Goal: Task Accomplishment & Management: Complete application form

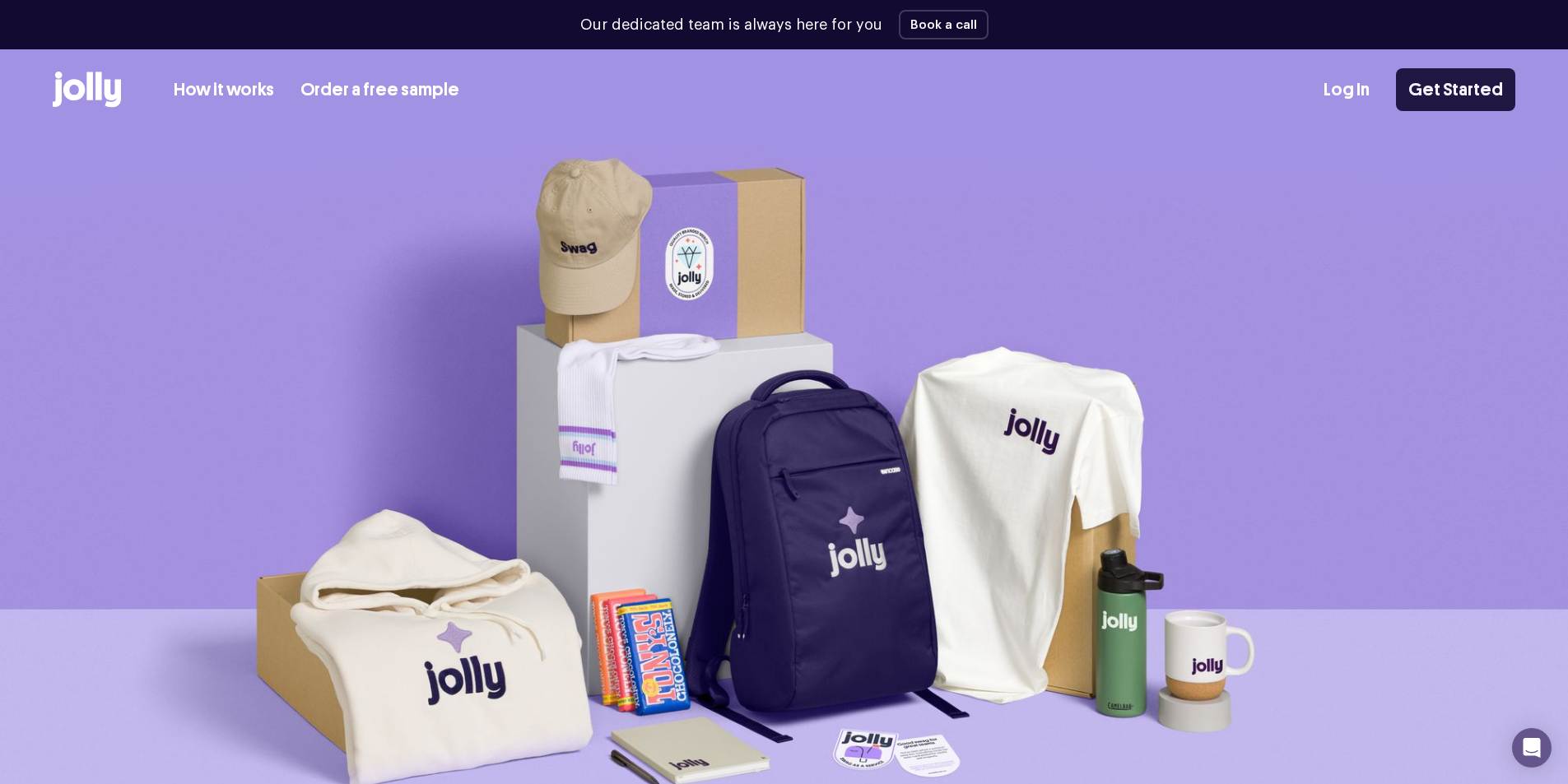
click at [1433, 97] on link "Get Started" at bounding box center [1456, 89] width 119 height 43
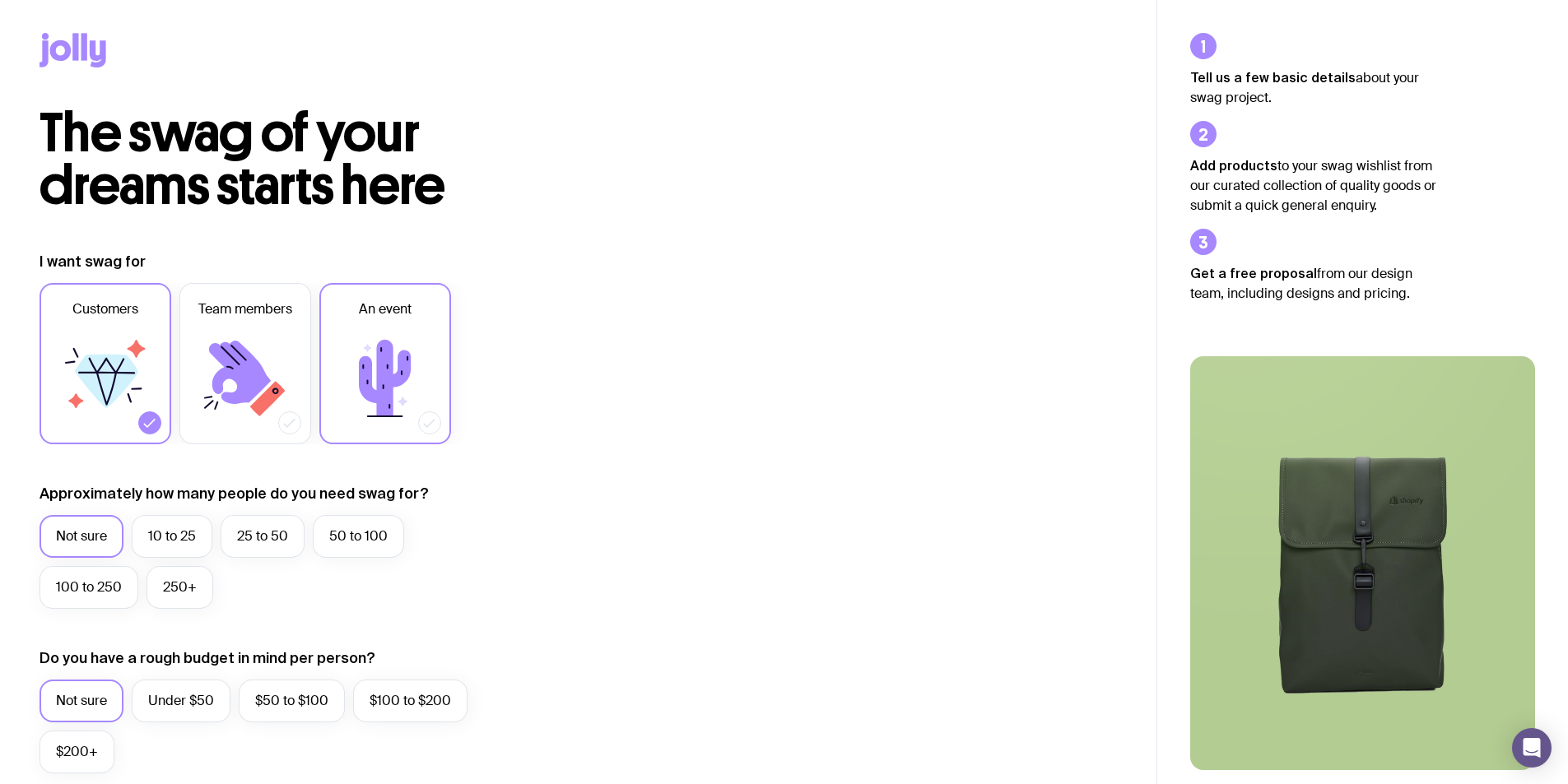
click at [400, 362] on icon at bounding box center [384, 379] width 52 height 77
click at [0, 0] on input "An event" at bounding box center [0, 0] width 0 height 0
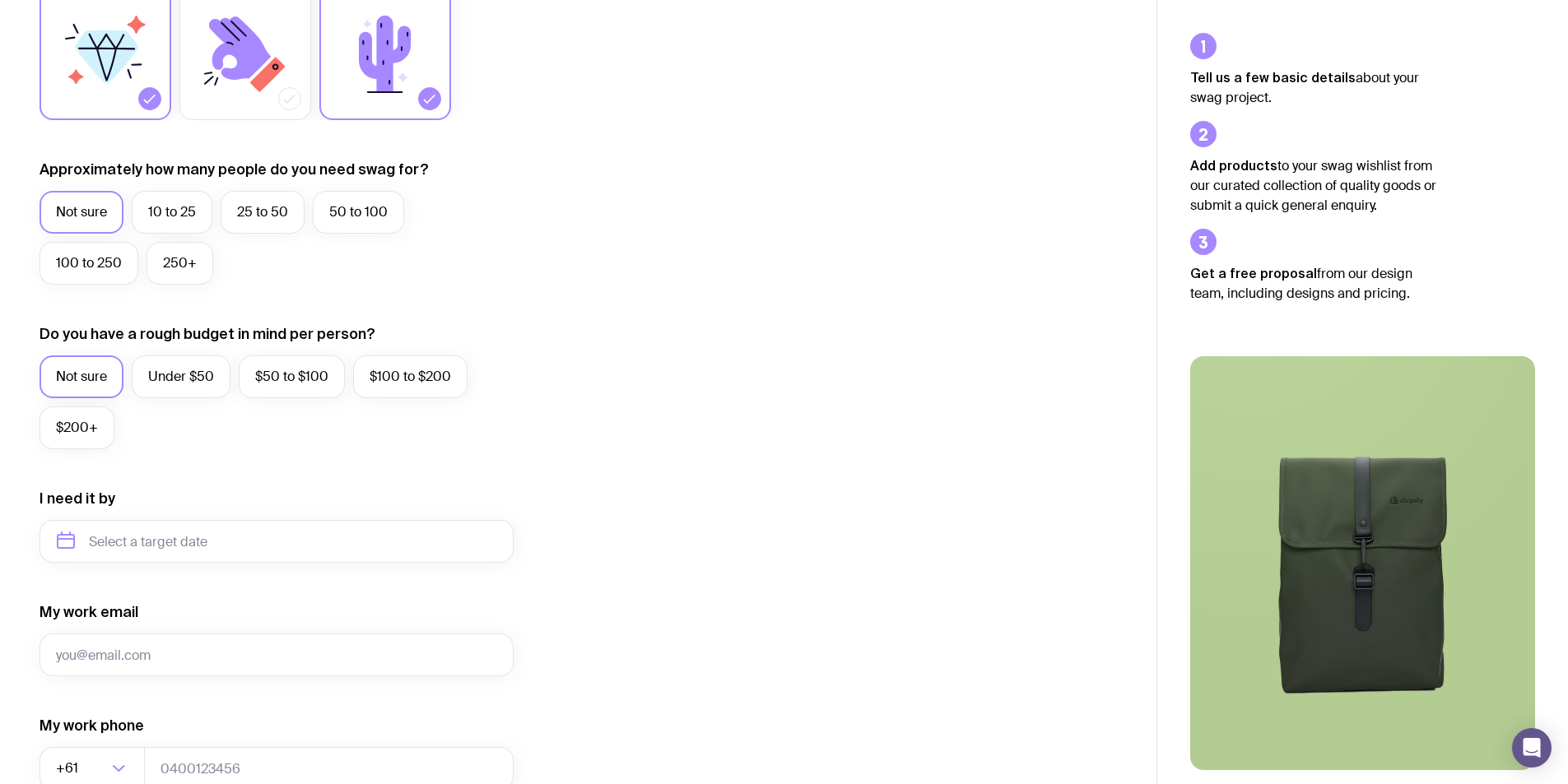
scroll to position [330, 0]
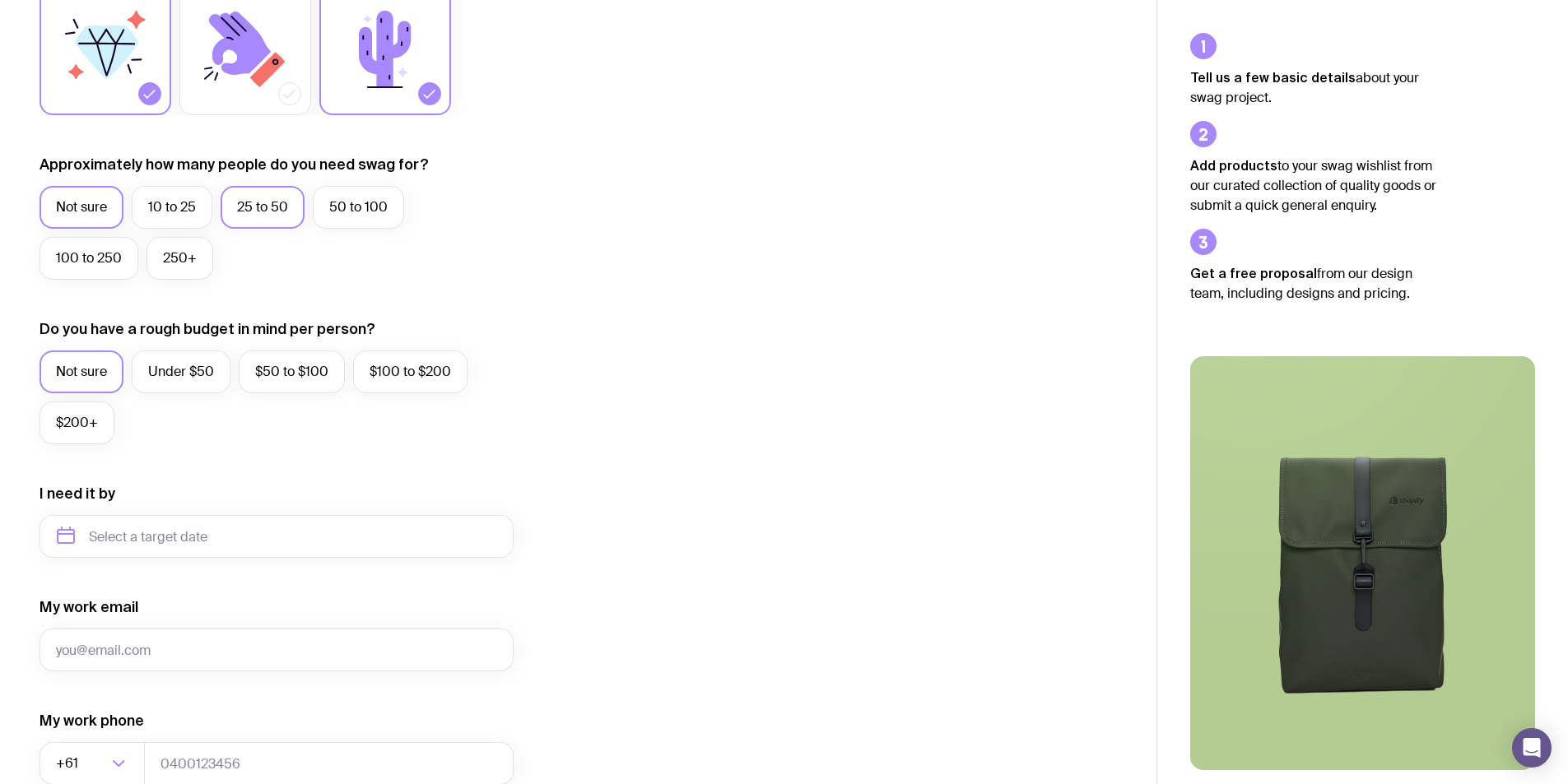
click at [285, 207] on label "25 to 50" at bounding box center [262, 208] width 84 height 43
click at [0, 0] on input "25 to 50" at bounding box center [0, 0] width 0 height 0
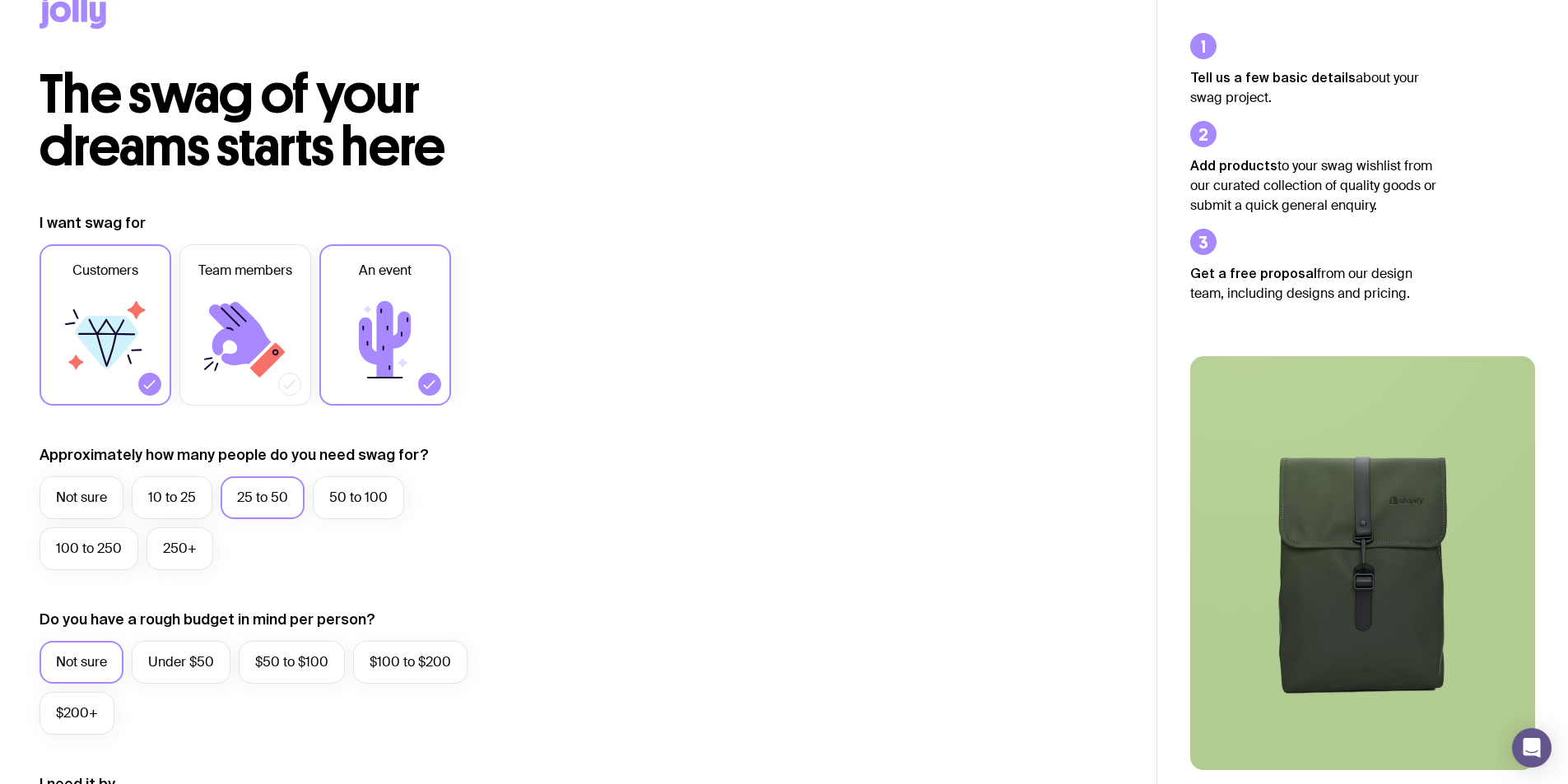
scroll to position [615, 0]
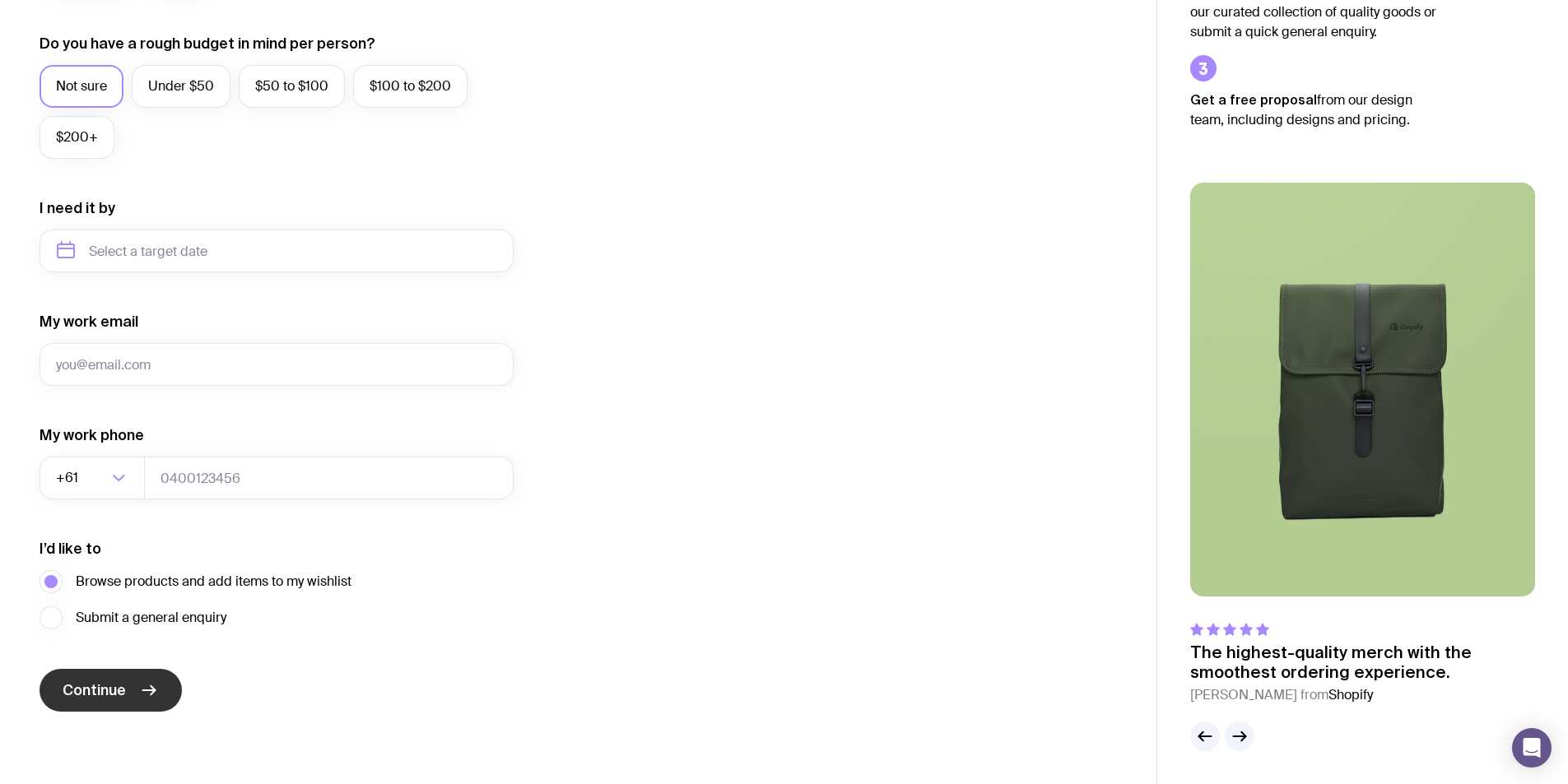
click at [133, 701] on button "Continue" at bounding box center [110, 690] width 142 height 43
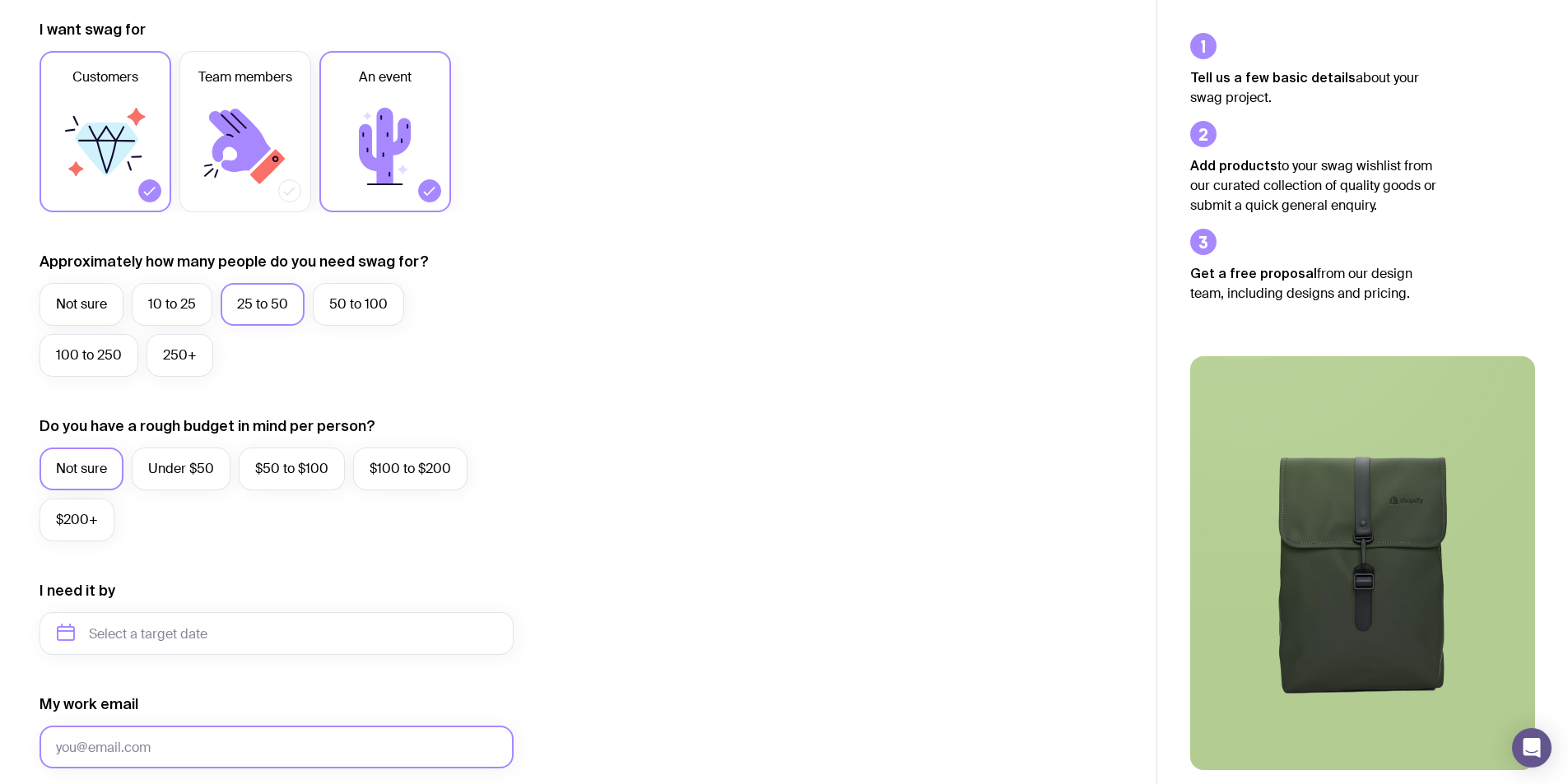
scroll to position [0, 0]
